Goal: Task Accomplishment & Management: Complete application form

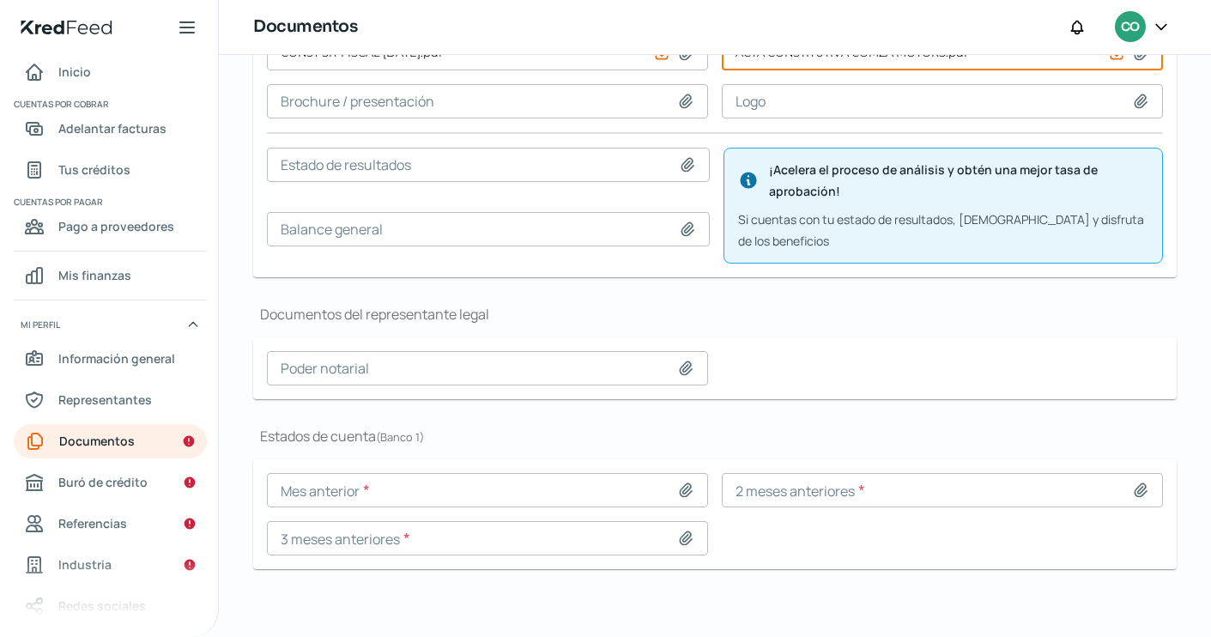
scroll to position [269, 0]
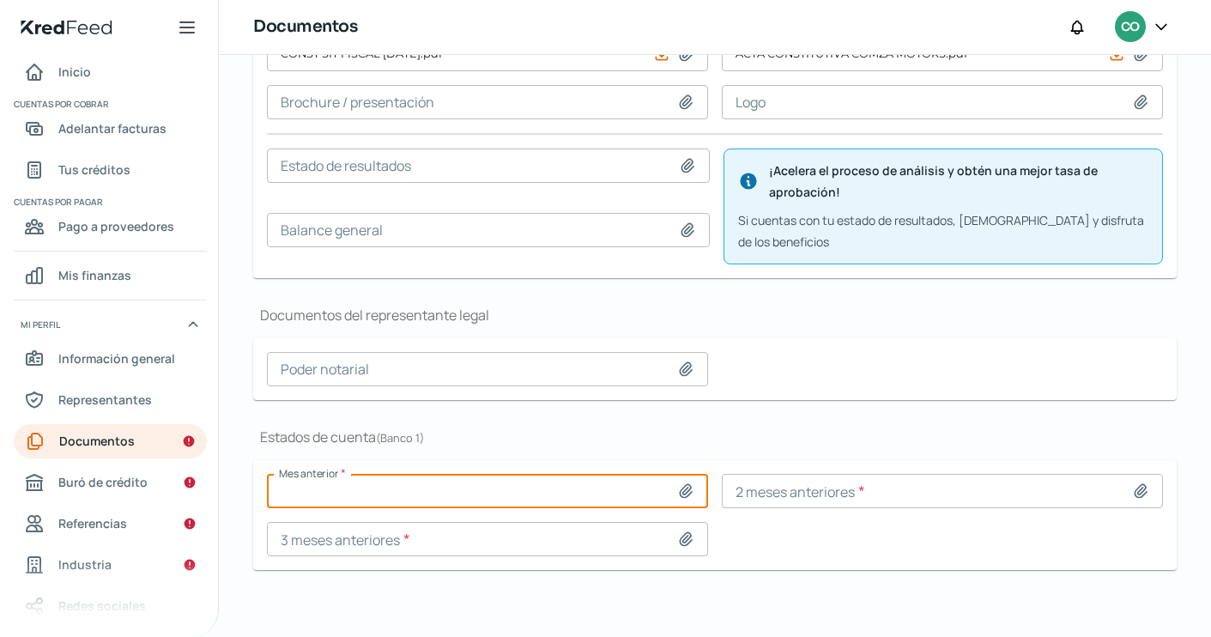
click at [539, 476] on input at bounding box center [487, 491] width 441 height 34
type input "C:\fakepath\ESTADO DE CUENTA [DATE] COMZA.pdf"
type input "ESTADO DE CUENTA [DATE] COMZA.pdf"
click at [907, 485] on input at bounding box center [942, 491] width 441 height 34
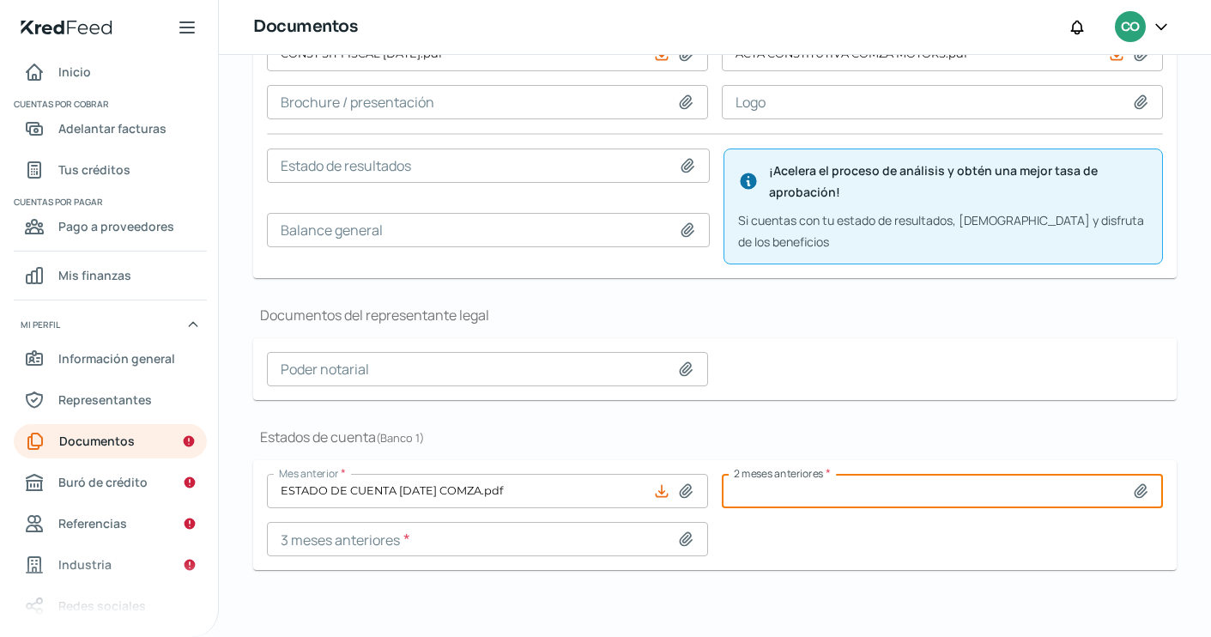
type input "C:\fakepath\57370802_202506_05511935.pdf"
type input "57370802_202506_05511935.pdf"
click at [521, 545] on input at bounding box center [487, 539] width 441 height 34
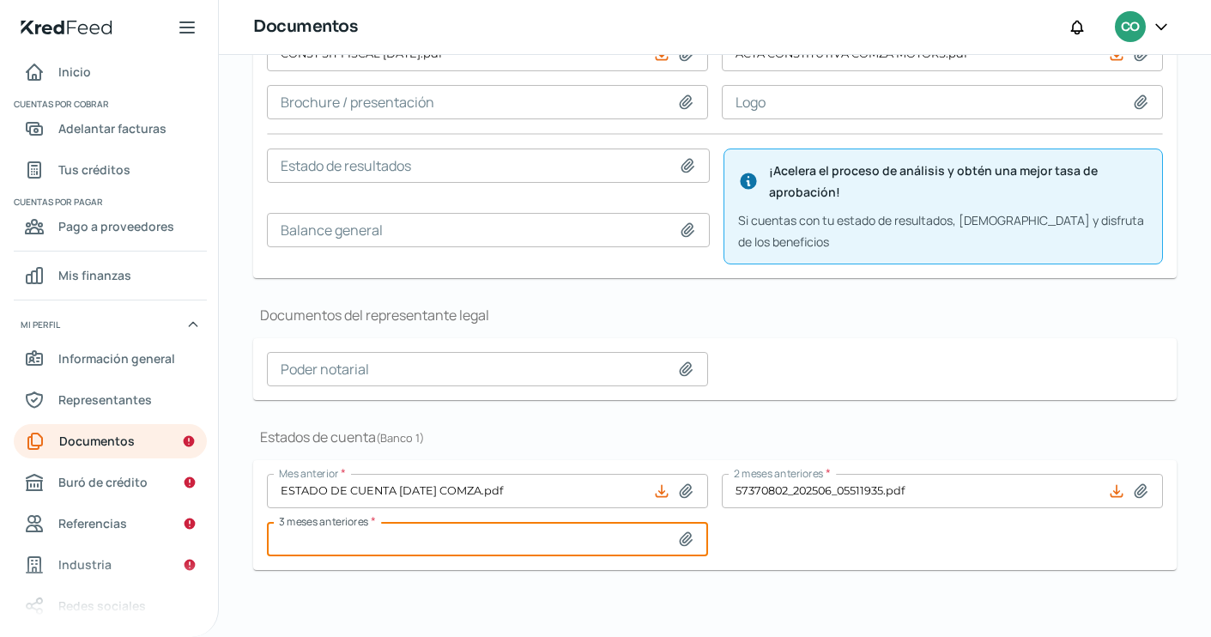
type input "C:\fakepath\ESTADO DE CUENTA COMZA MAYO.pdf"
type input "ESTADO DE CUENTA COMZA MAYO.pdf"
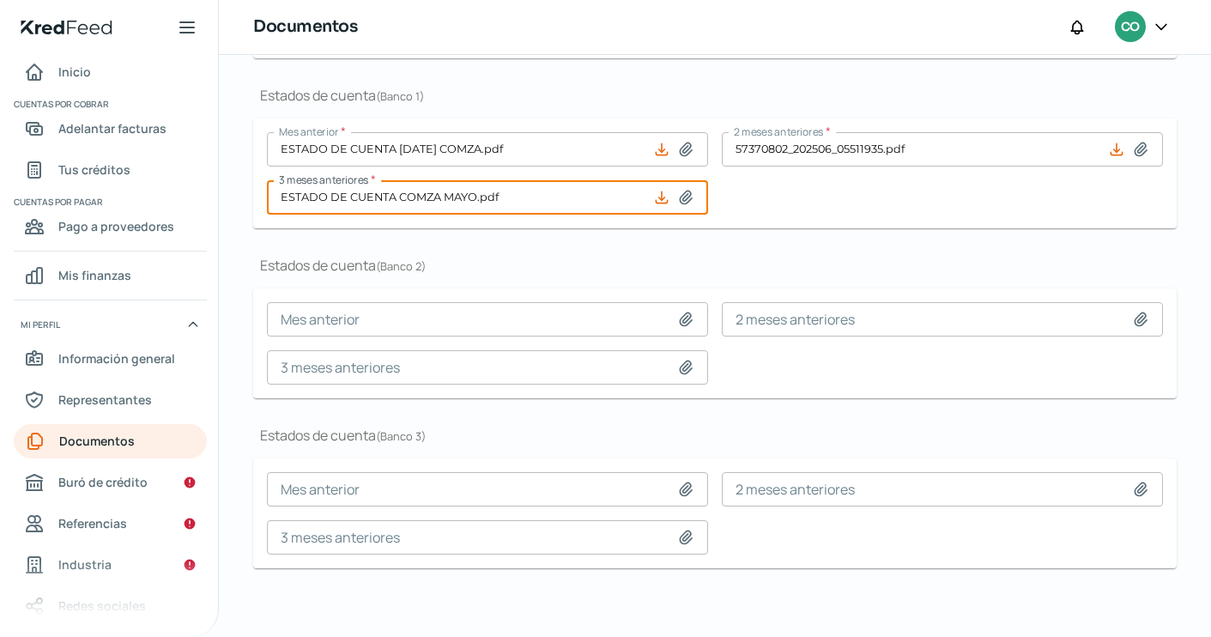
scroll to position [560, 0]
click at [136, 480] on span "Buró de crédito" at bounding box center [102, 481] width 89 height 21
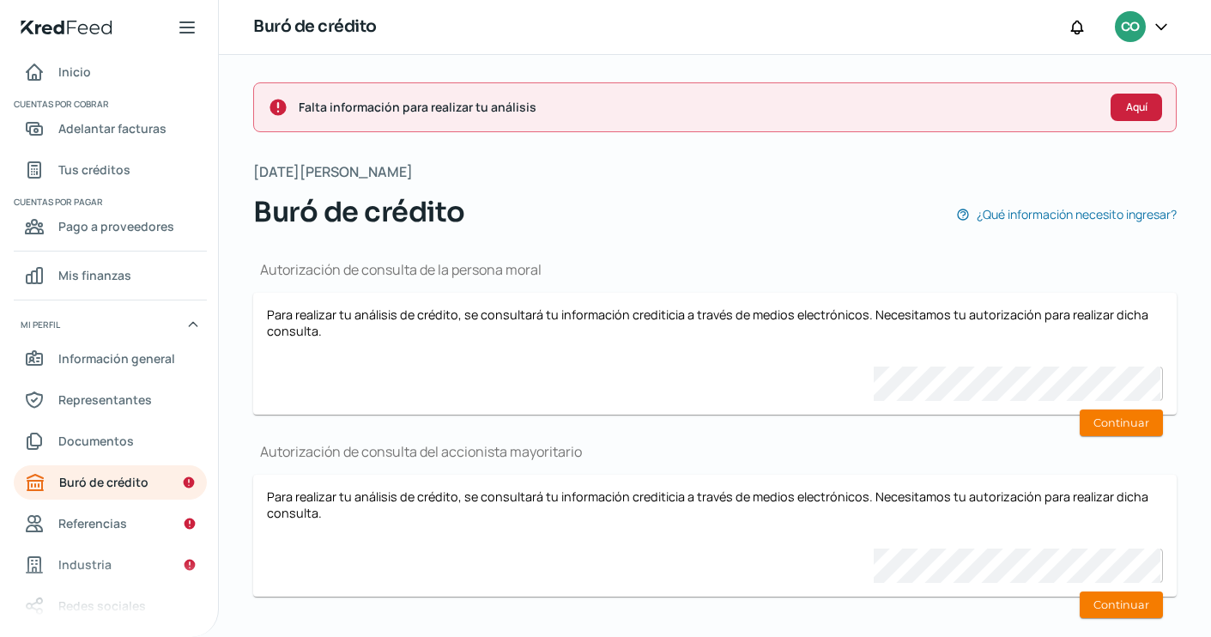
click at [1134, 105] on span "Aquí" at bounding box center [1136, 107] width 21 height 10
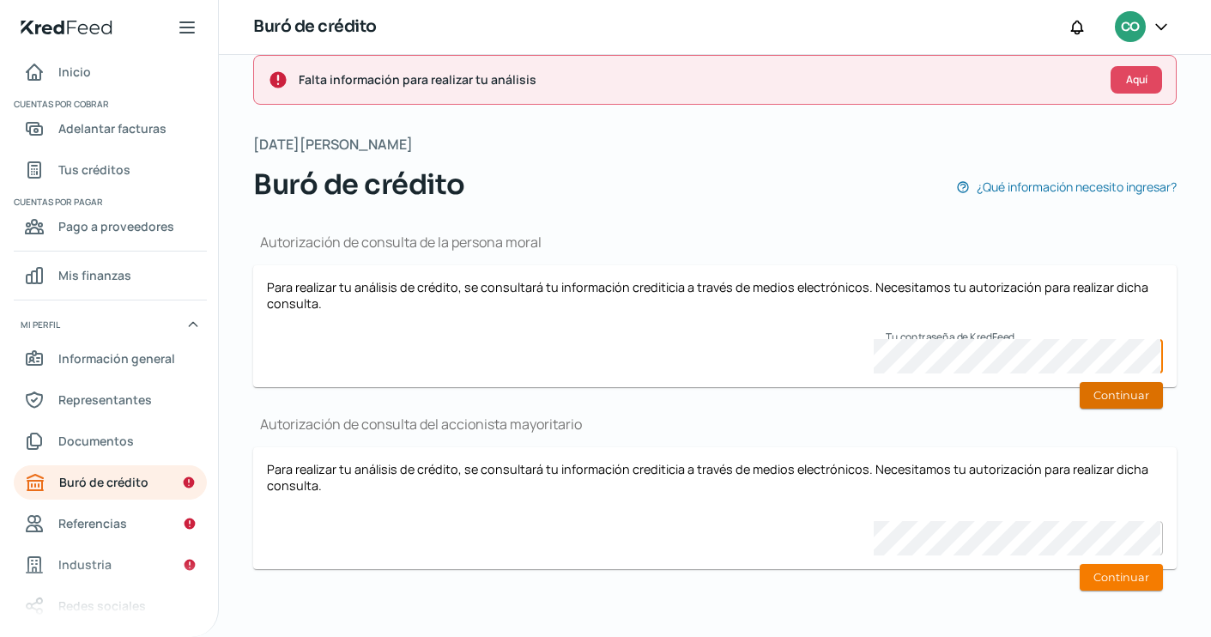
click at [1128, 396] on button "Continuar" at bounding box center [1121, 395] width 83 height 27
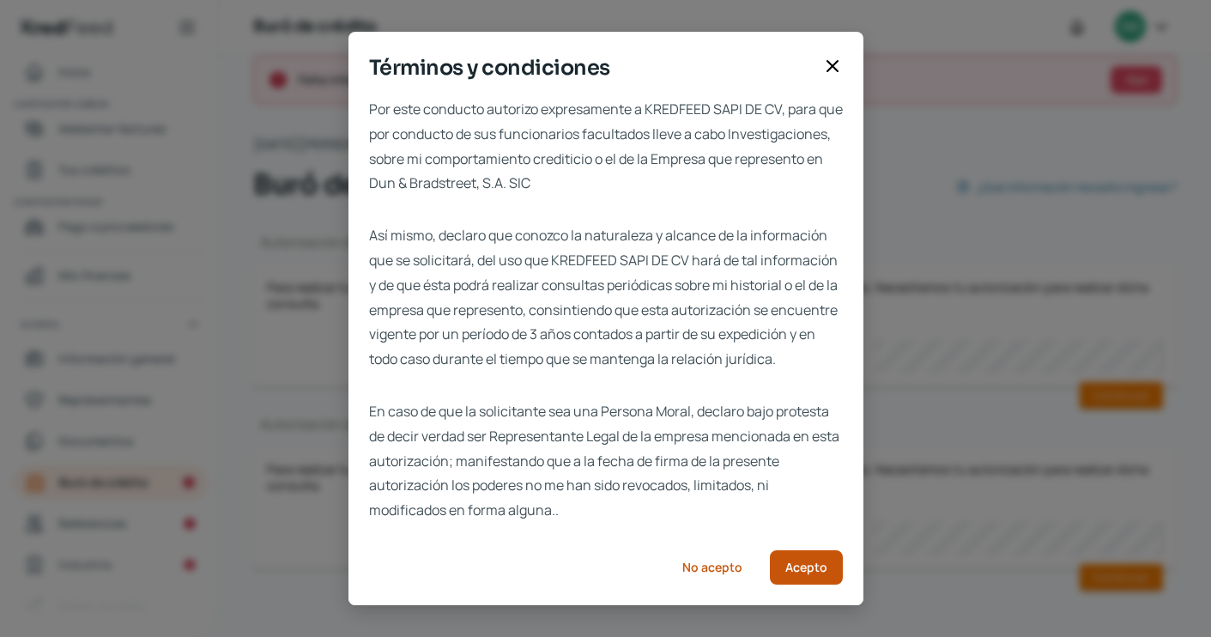
click at [813, 573] on span "Acepto" at bounding box center [806, 567] width 42 height 12
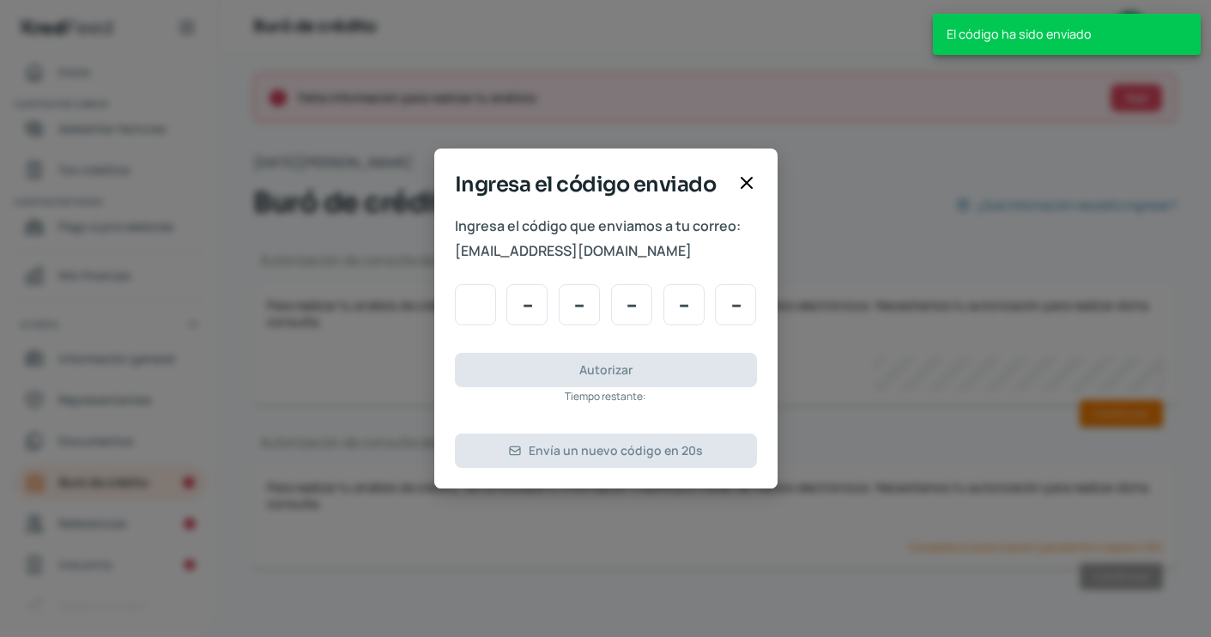
scroll to position [9, 0]
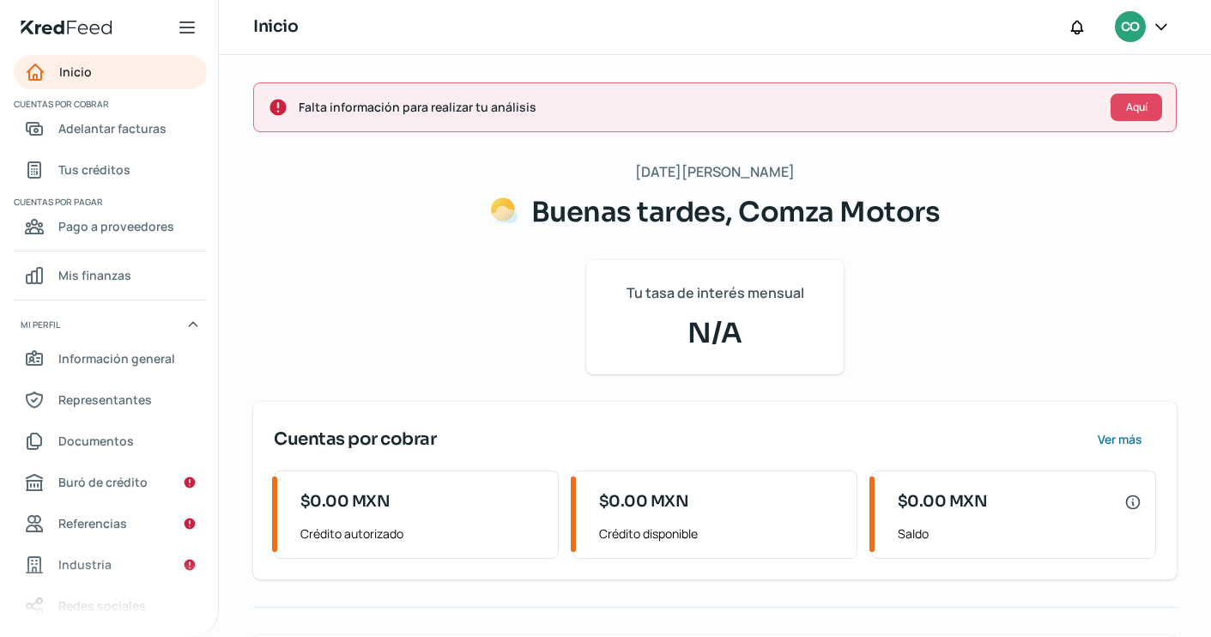
click at [1158, 34] on icon at bounding box center [1160, 26] width 17 height 17
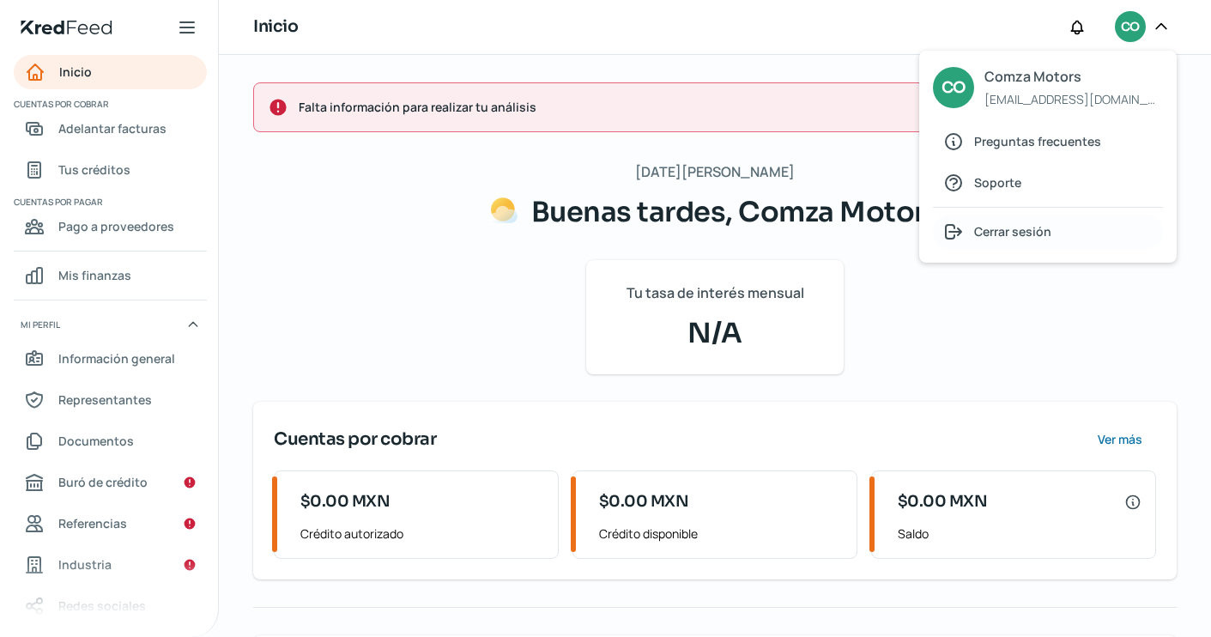
click at [1013, 238] on span "Cerrar sesión" at bounding box center [1012, 231] width 77 height 21
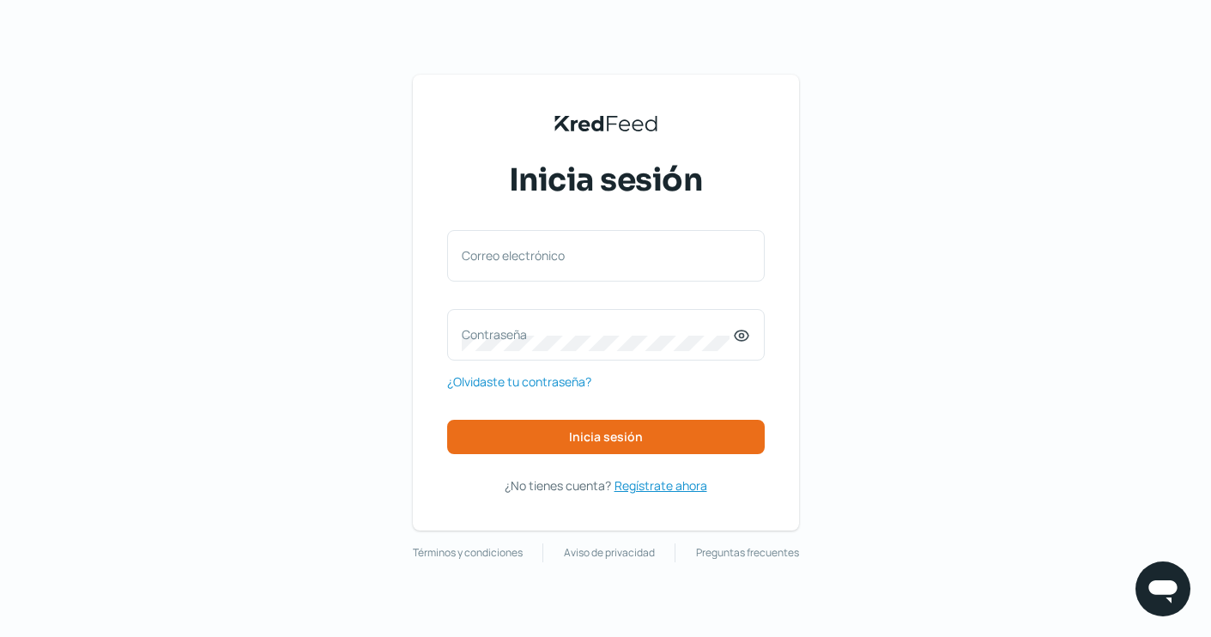
click at [665, 489] on span "Regístrate ahora" at bounding box center [660, 485] width 93 height 21
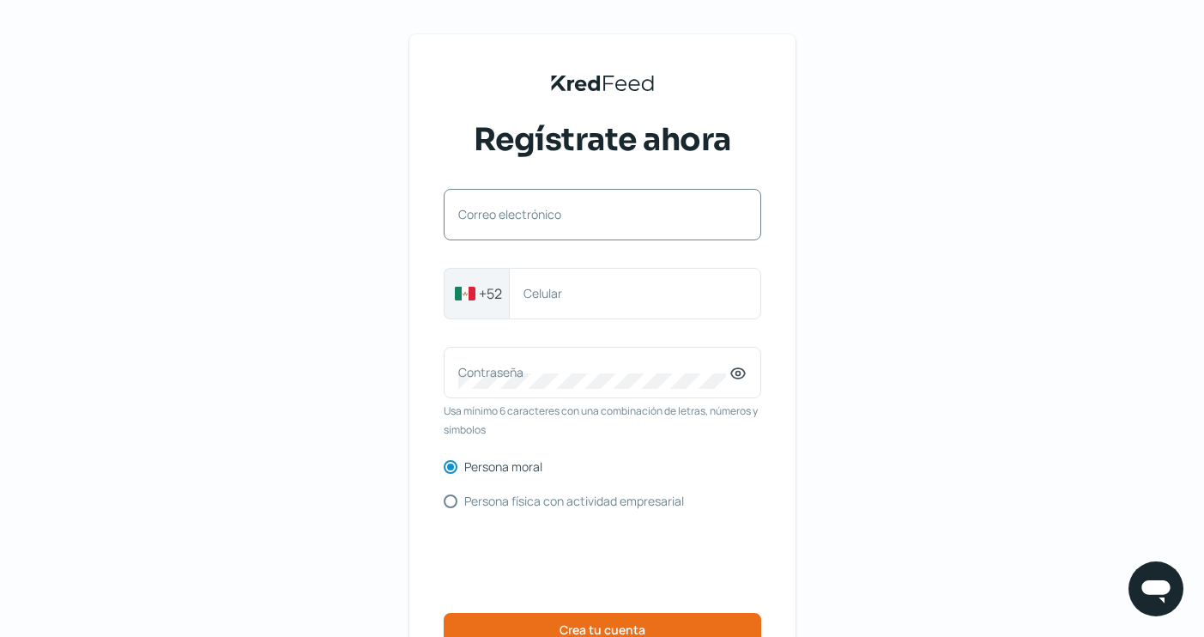
click at [604, 209] on label "Correo electrónico" at bounding box center [593, 214] width 271 height 16
click at [604, 215] on input "Correo electrónico" at bounding box center [602, 222] width 288 height 15
paste input "j.dyer@cinca.com.mx"
type input "j.dyer@cinca.com.mx"
click at [590, 297] on label "Celular" at bounding box center [626, 293] width 206 height 16
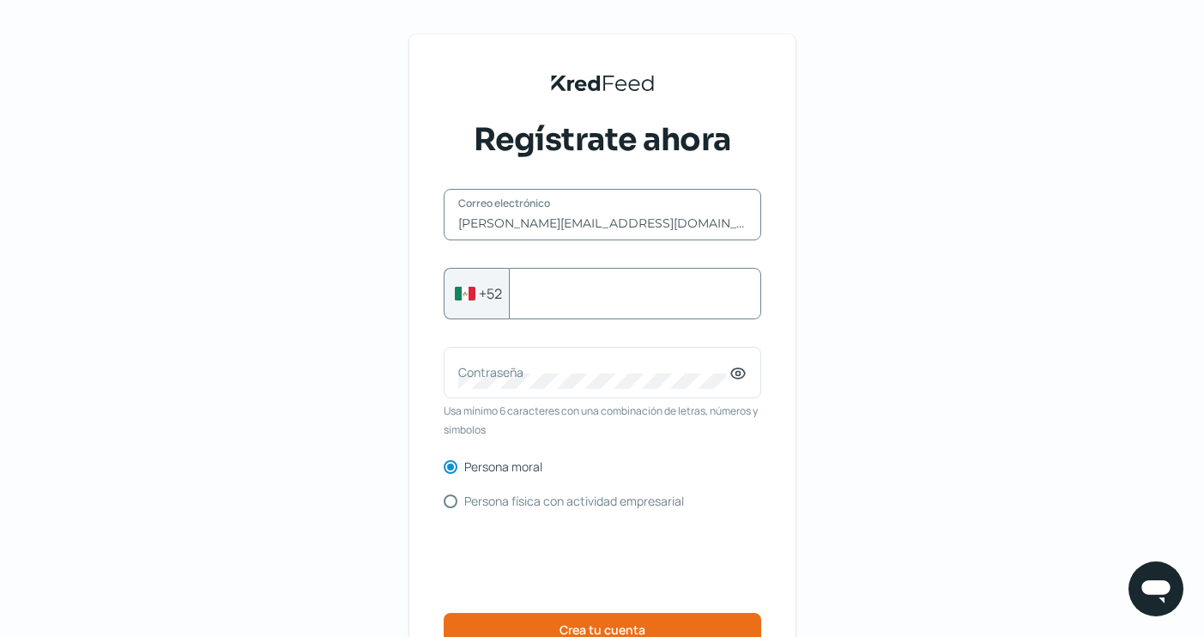
click at [590, 297] on input "Celular" at bounding box center [634, 293] width 223 height 15
type input "5512957131"
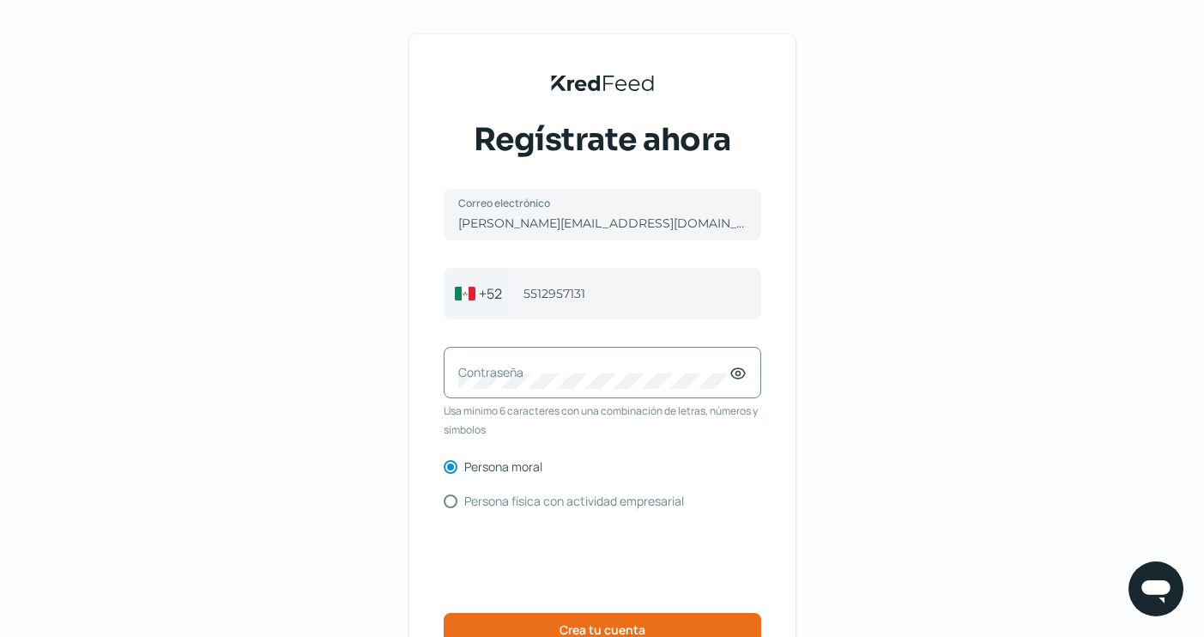
click at [500, 378] on label "Contraseña" at bounding box center [593, 372] width 271 height 16
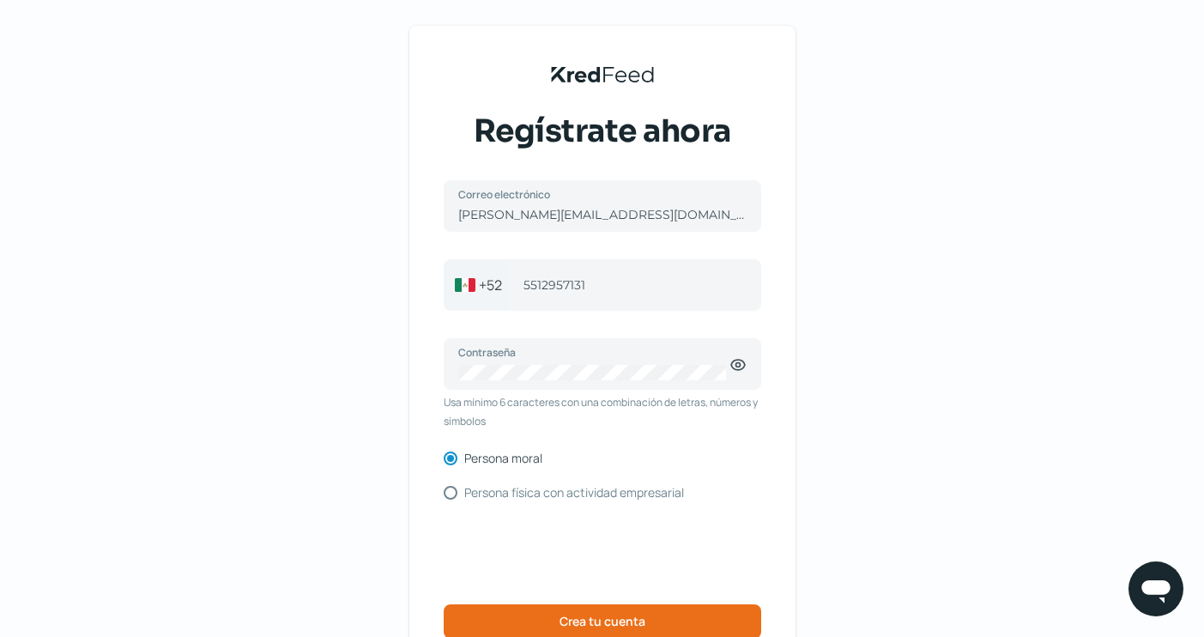
scroll to position [114, 0]
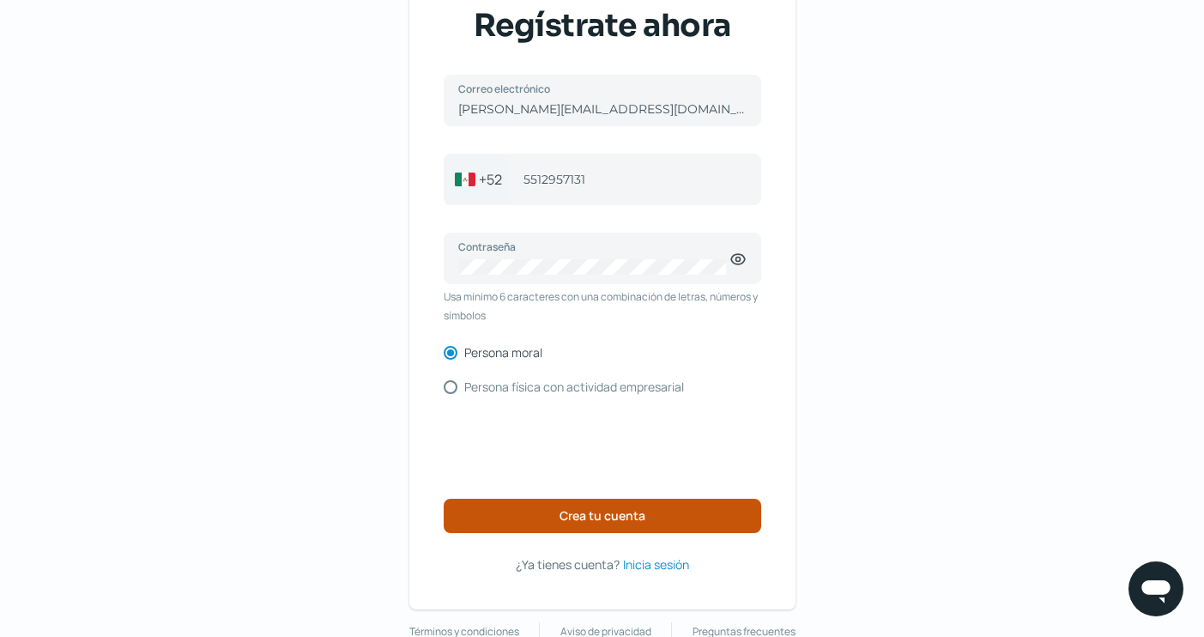
click at [662, 519] on button "Crea tu cuenta" at bounding box center [603, 516] width 318 height 34
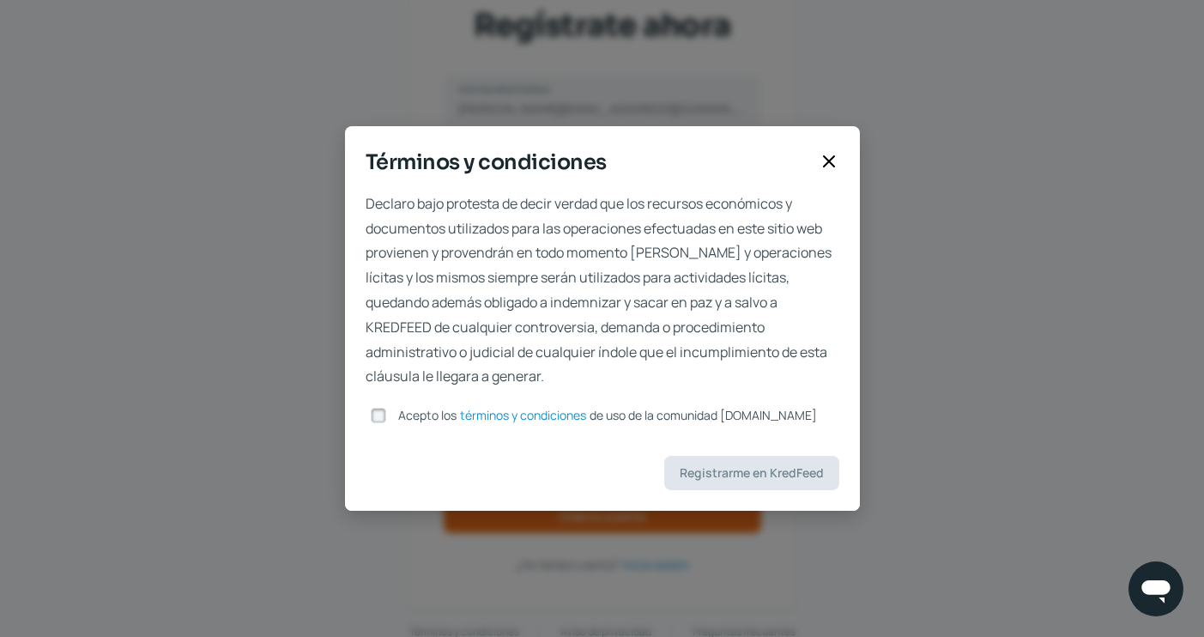
click at [385, 410] on input "Acepto los términos y condiciones de uso de la comunidad kredfeed.com" at bounding box center [378, 415] width 15 height 15
checkbox input "true"
click at [796, 479] on button "Registrarme en KredFeed" at bounding box center [751, 473] width 175 height 34
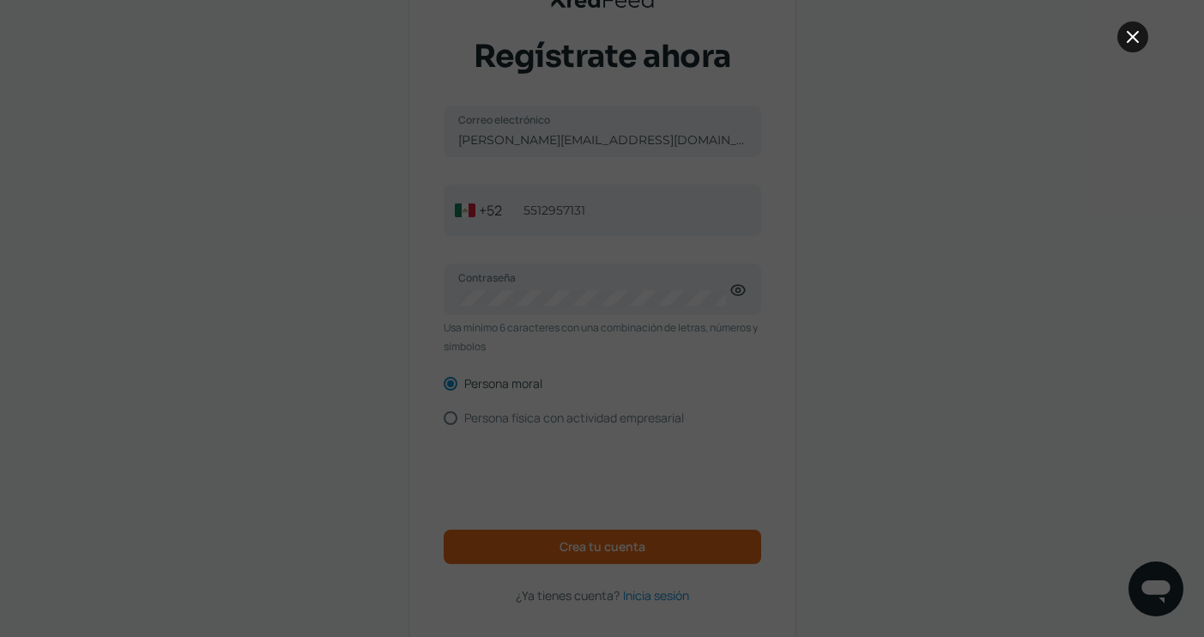
click at [1142, 38] on icon at bounding box center [1132, 37] width 21 height 21
